Goal: Find specific page/section: Find specific page/section

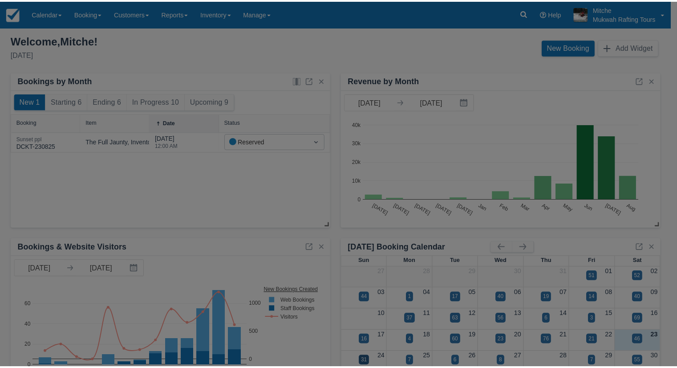
scroll to position [34, 0]
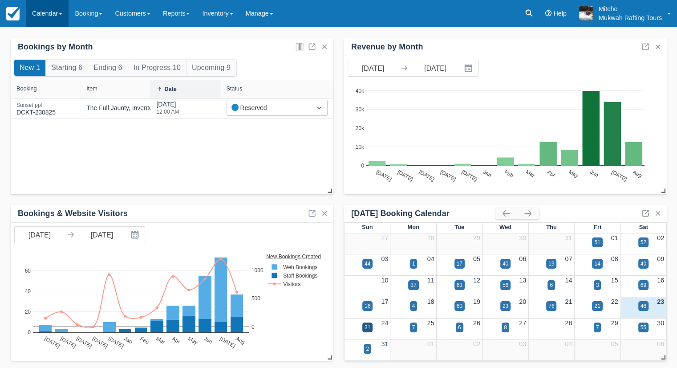
click at [38, 11] on link "Calendar" at bounding box center [47, 13] width 43 height 27
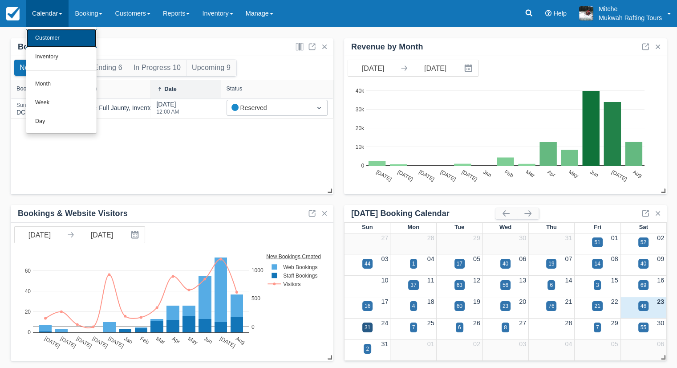
click at [45, 37] on link "Customer" at bounding box center [61, 38] width 70 height 19
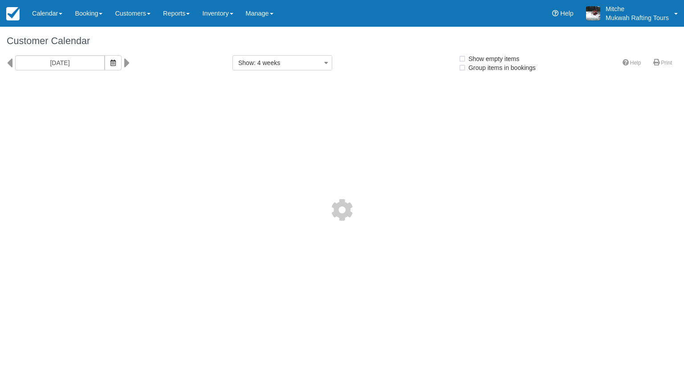
select select
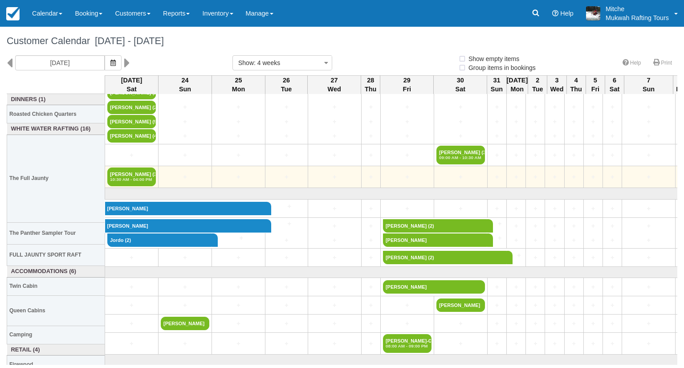
select select
